Goal: Task Accomplishment & Management: Use online tool/utility

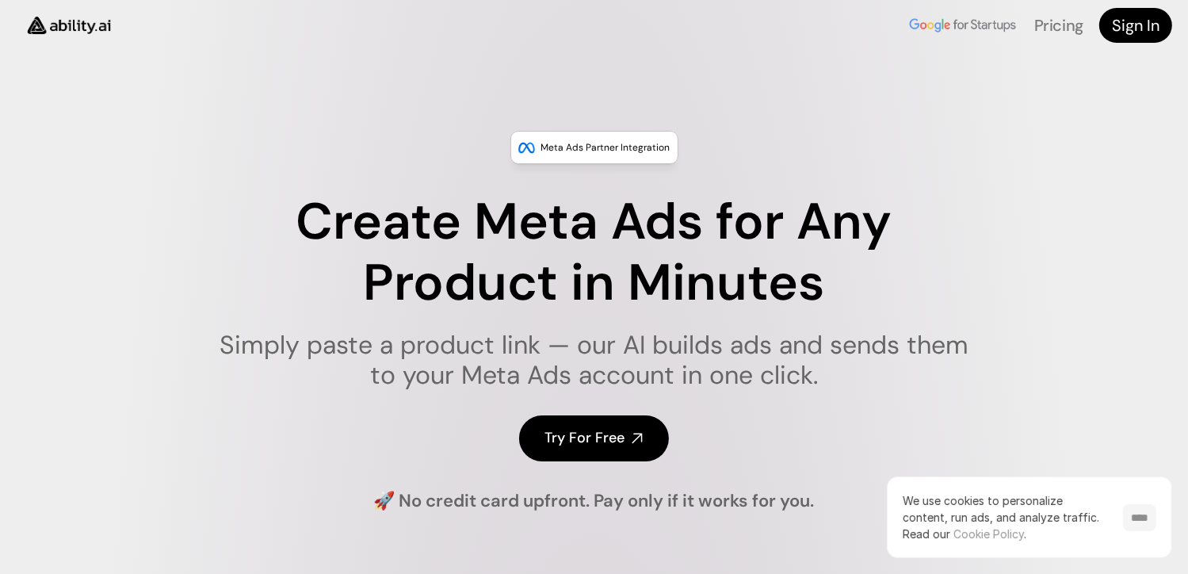
click at [1137, 519] on input "****" at bounding box center [1139, 517] width 33 height 27
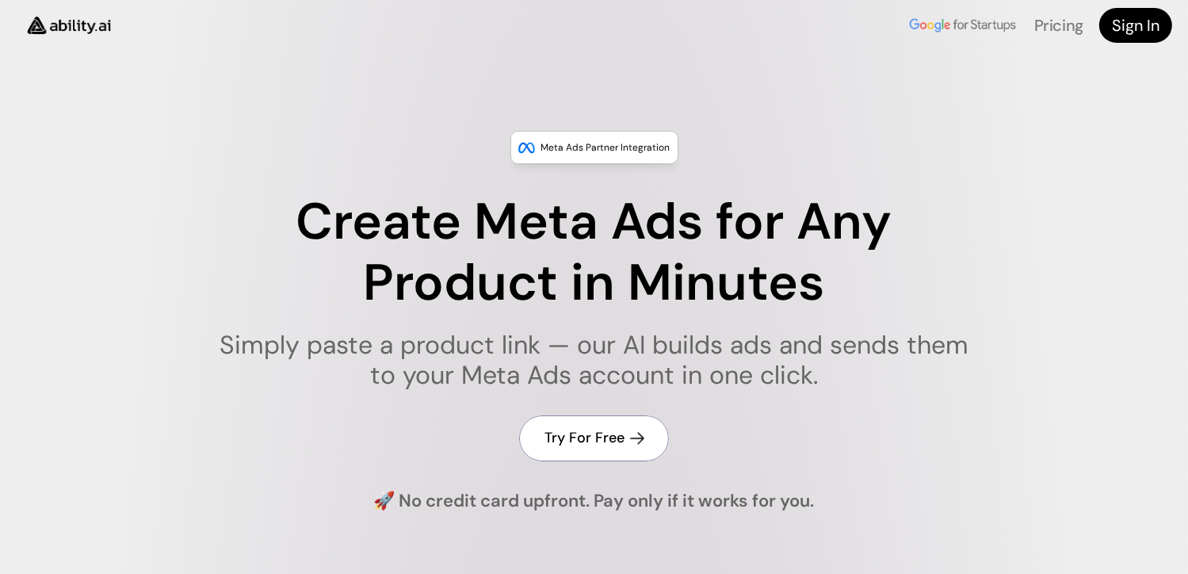
click at [594, 443] on h4 "Try For Free" at bounding box center [585, 438] width 80 height 20
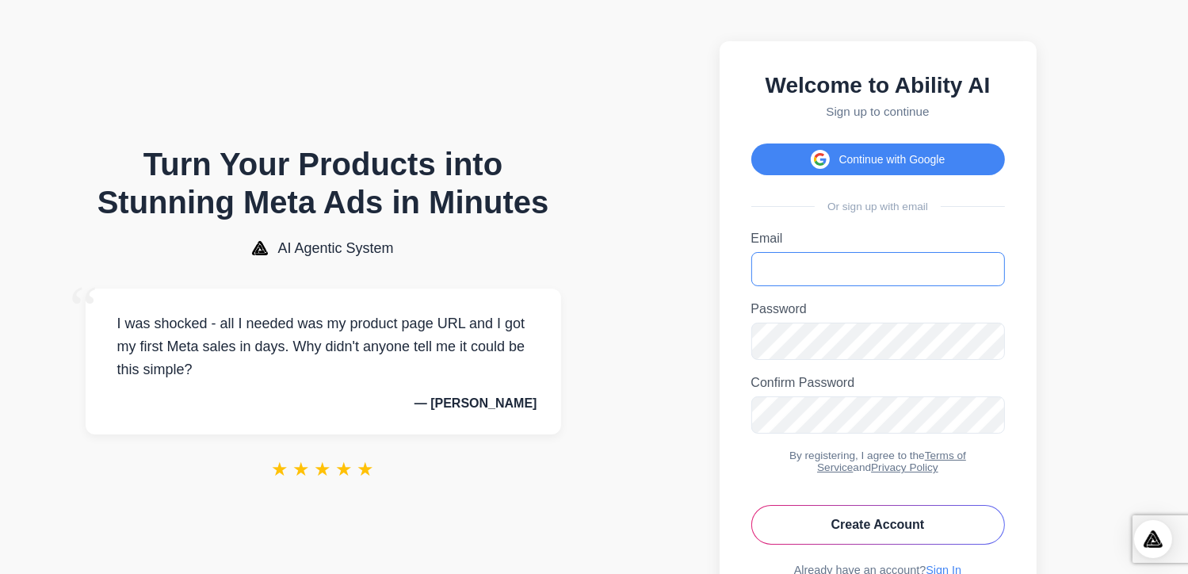
click at [764, 281] on input "Email" at bounding box center [878, 269] width 254 height 34
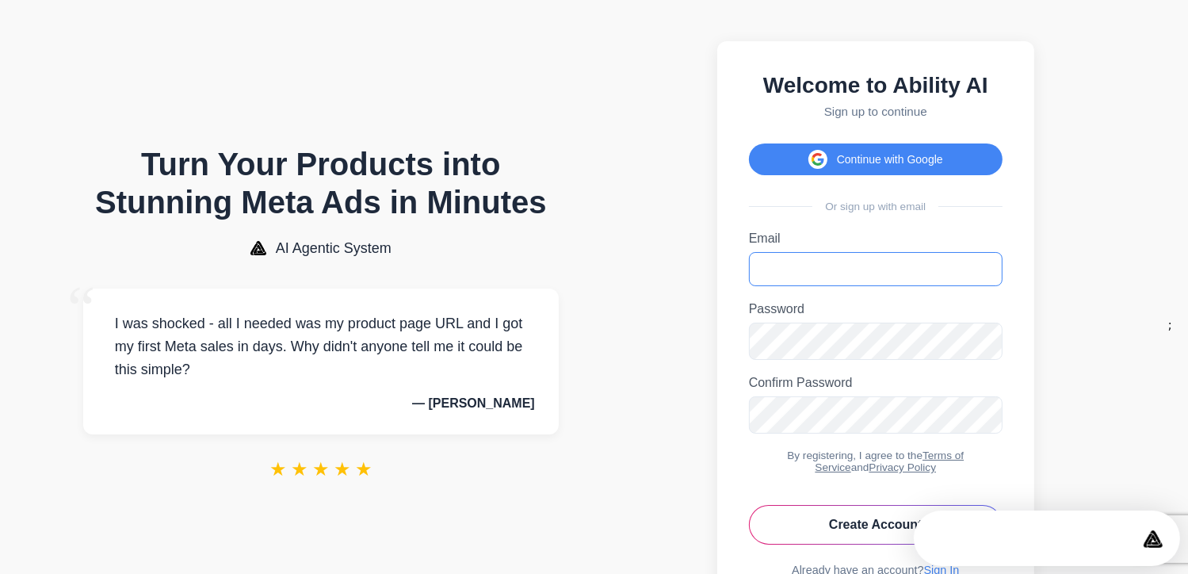
type input "**********"
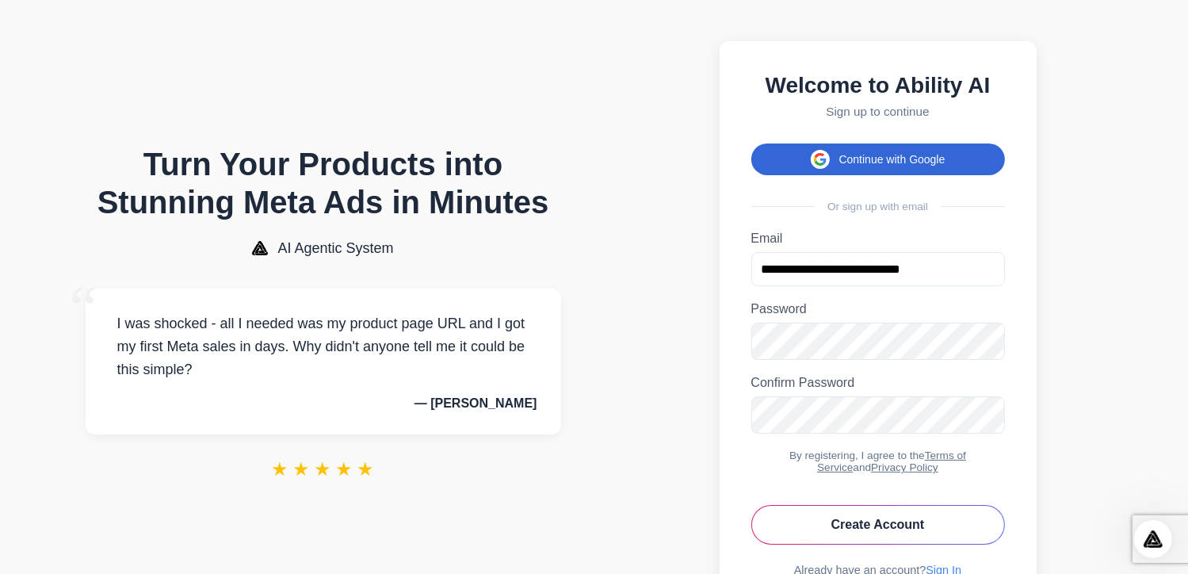
click at [875, 167] on button "Continue with Google" at bounding box center [878, 159] width 254 height 32
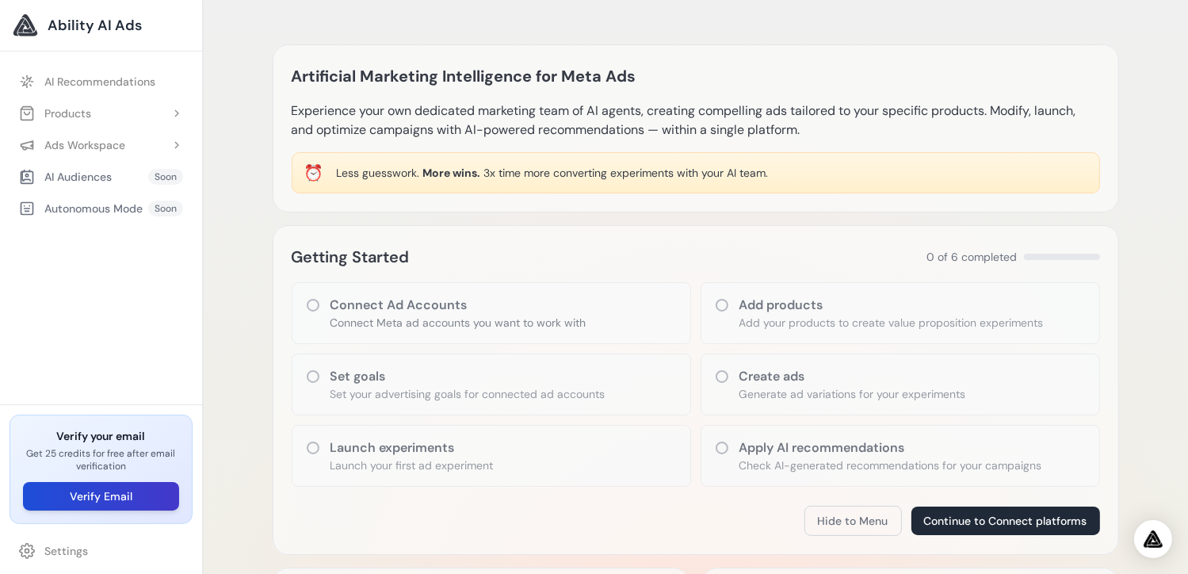
click at [117, 495] on button "Verify Email" at bounding box center [101, 496] width 156 height 29
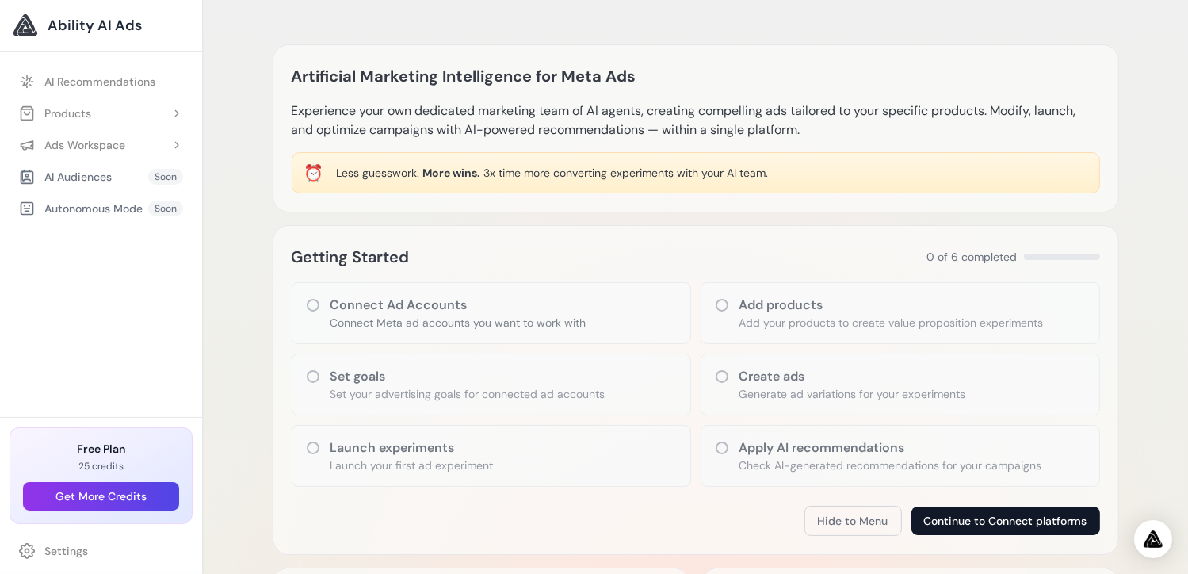
click at [970, 519] on button "Continue to Connect platforms" at bounding box center [1006, 521] width 189 height 29
click at [314, 446] on icon at bounding box center [313, 448] width 16 height 16
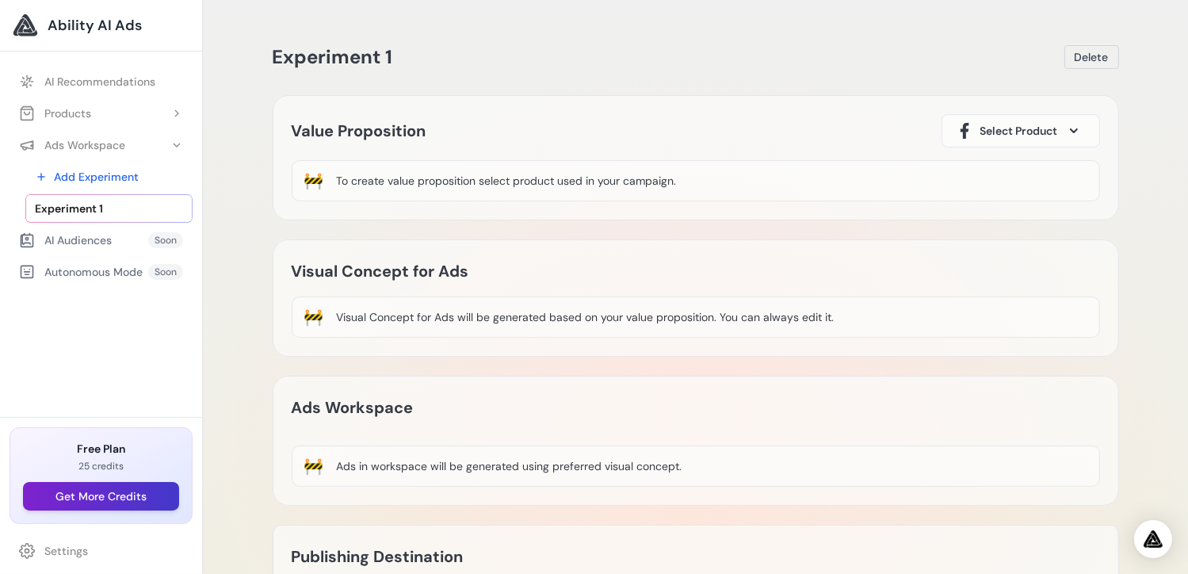
click at [107, 497] on button "Get More Credits" at bounding box center [101, 496] width 156 height 29
click at [90, 114] on div "Products" at bounding box center [55, 113] width 72 height 16
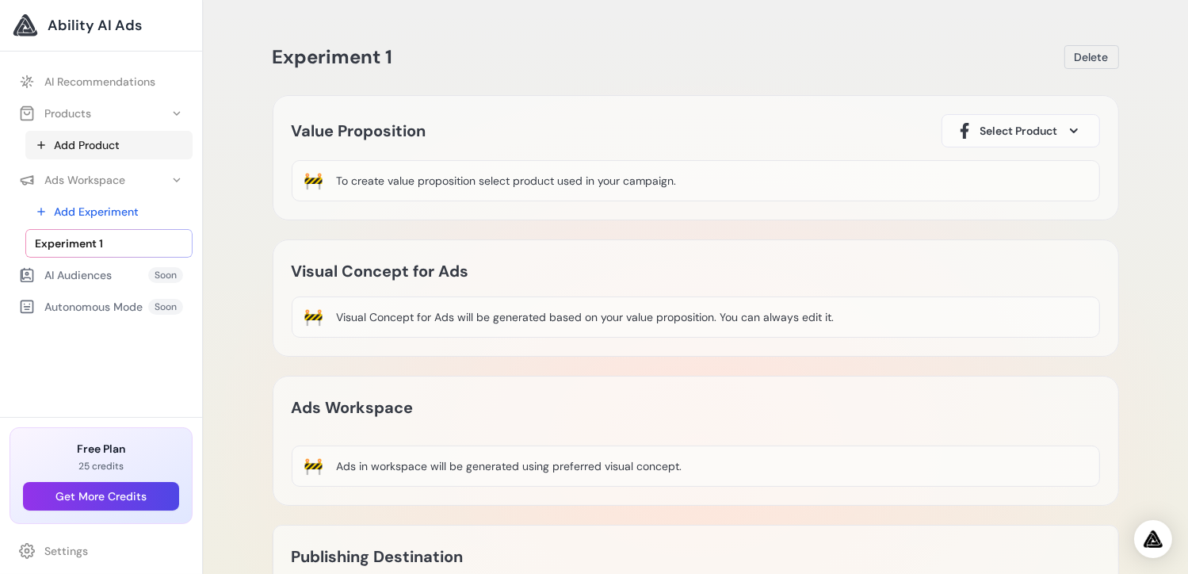
click at [93, 144] on link "Add Product" at bounding box center [108, 145] width 167 height 29
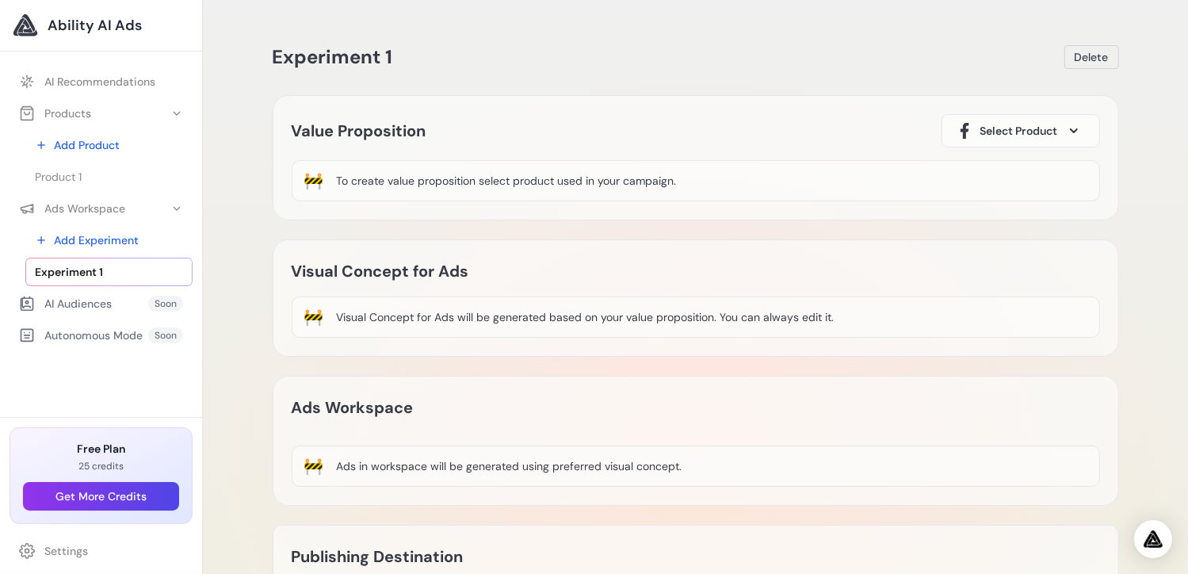
click at [84, 21] on span "Ability AI Ads" at bounding box center [95, 25] width 94 height 22
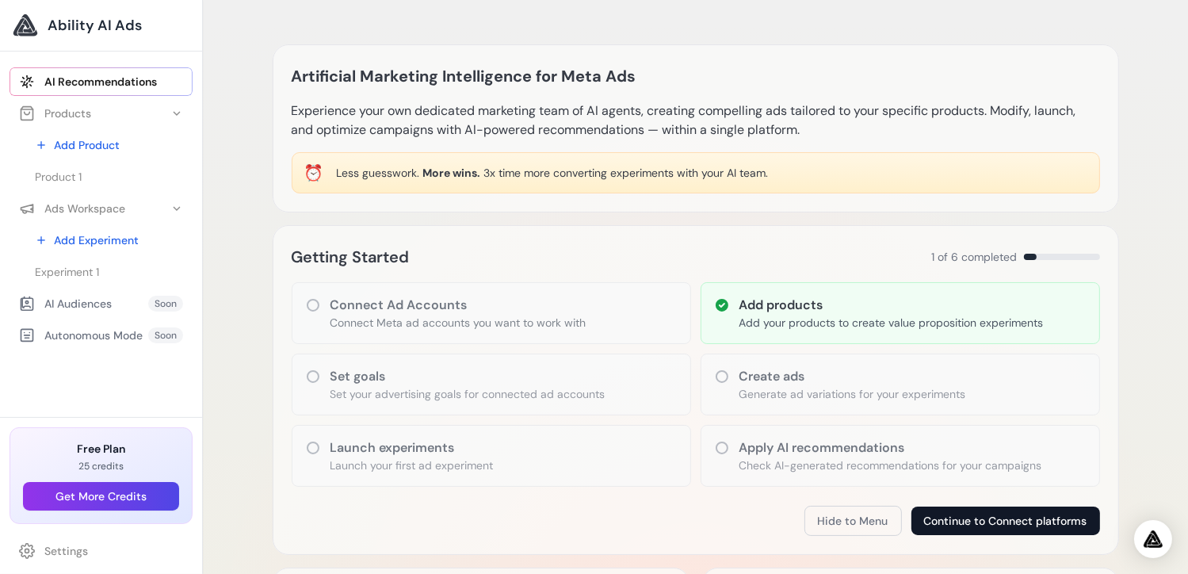
click at [961, 521] on button "Continue to Connect platforms" at bounding box center [1006, 521] width 189 height 29
click at [177, 113] on icon at bounding box center [176, 113] width 13 height 13
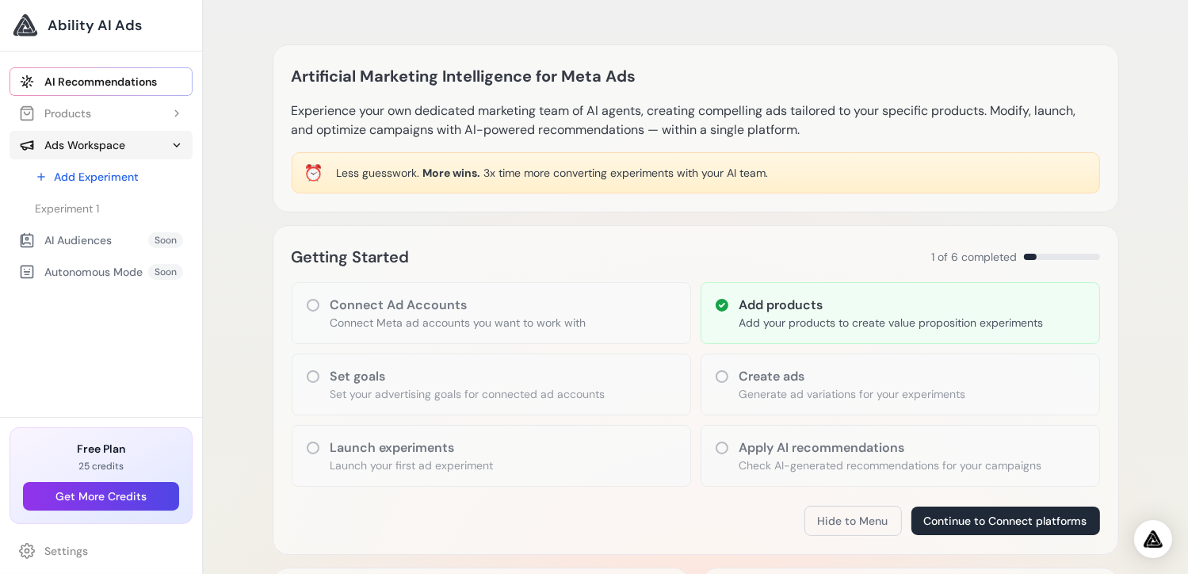
click at [100, 137] on div "Ads Workspace" at bounding box center [72, 145] width 106 height 16
